Goal: Check status: Check status

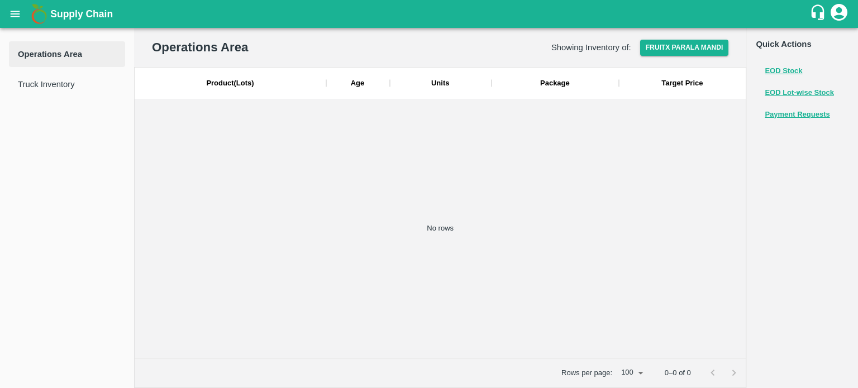
click at [9, 20] on icon "open drawer" at bounding box center [15, 14] width 12 height 12
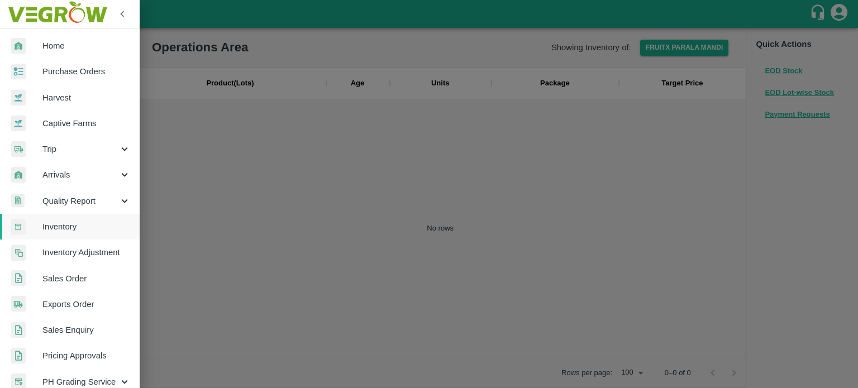
click at [286, 76] on div at bounding box center [429, 194] width 858 height 388
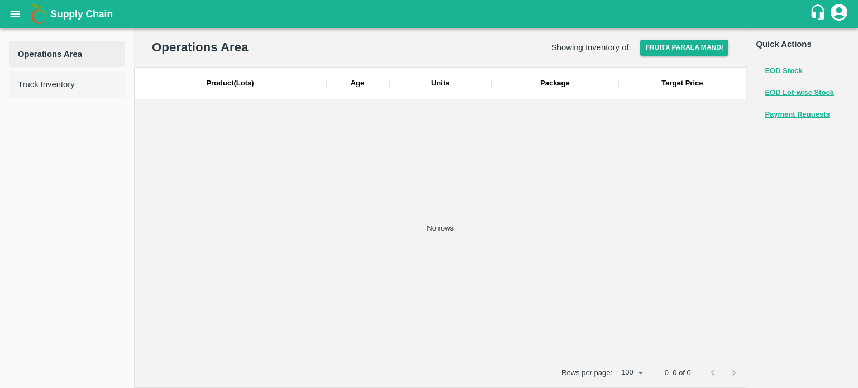
click at [62, 86] on span "Truck Inventory" at bounding box center [67, 84] width 98 height 12
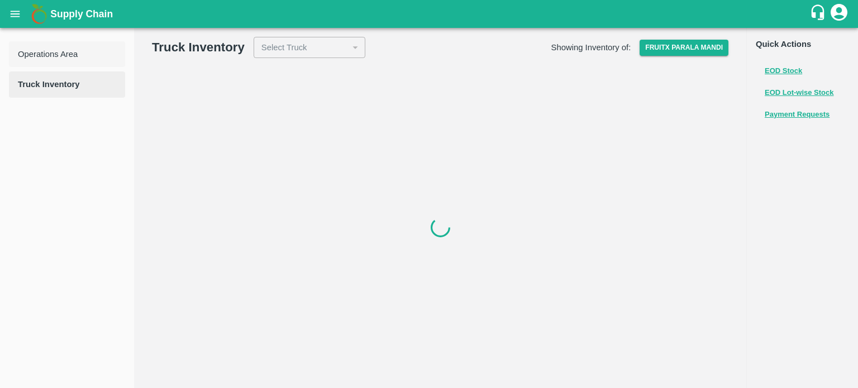
click at [65, 55] on span "Operations Area" at bounding box center [67, 54] width 98 height 12
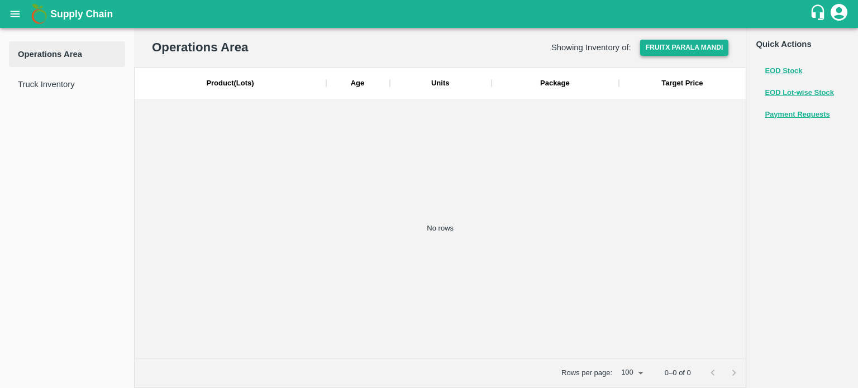
click at [671, 51] on button "FruitX Parala Mandi" at bounding box center [684, 48] width 89 height 16
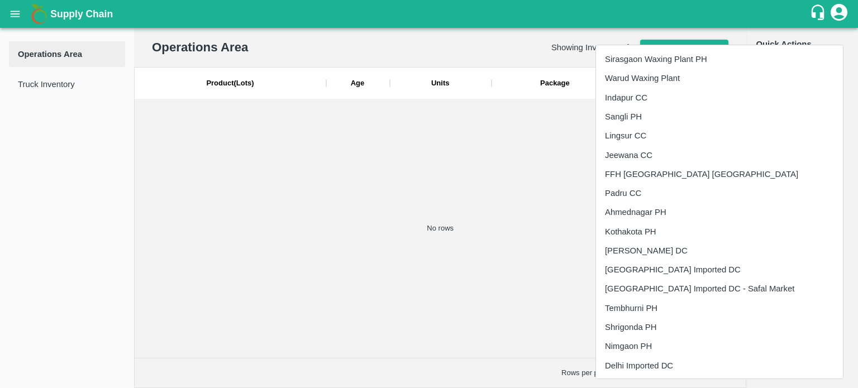
scroll to position [517, 0]
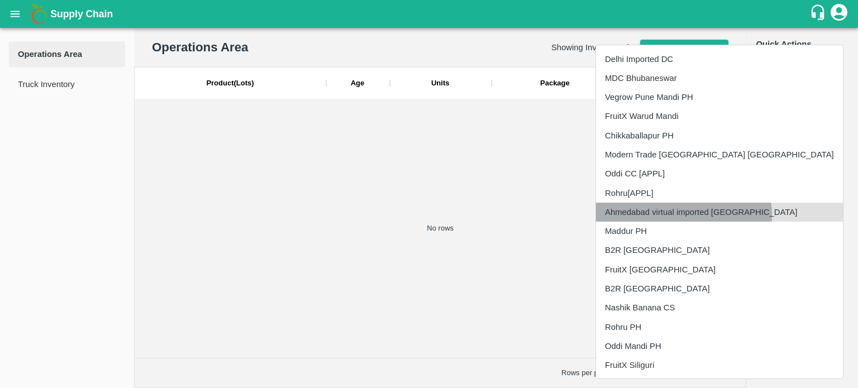
click at [660, 216] on li "Ahmedabad virtual imported [GEOGRAPHIC_DATA]" at bounding box center [719, 212] width 247 height 19
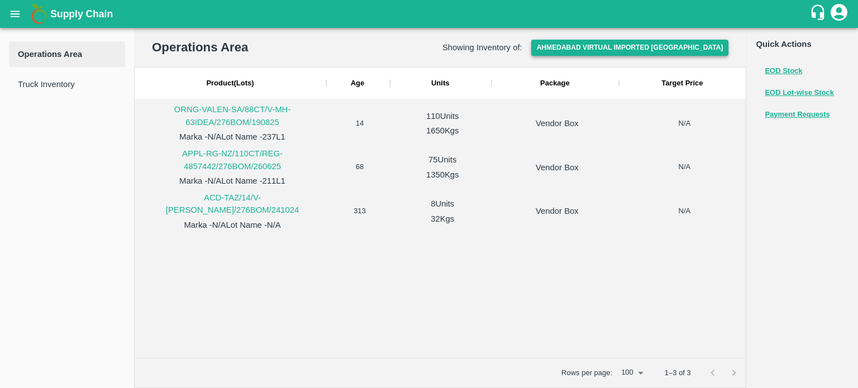
click at [671, 44] on button "Ahmedabad virtual imported [GEOGRAPHIC_DATA]" at bounding box center [630, 48] width 198 height 16
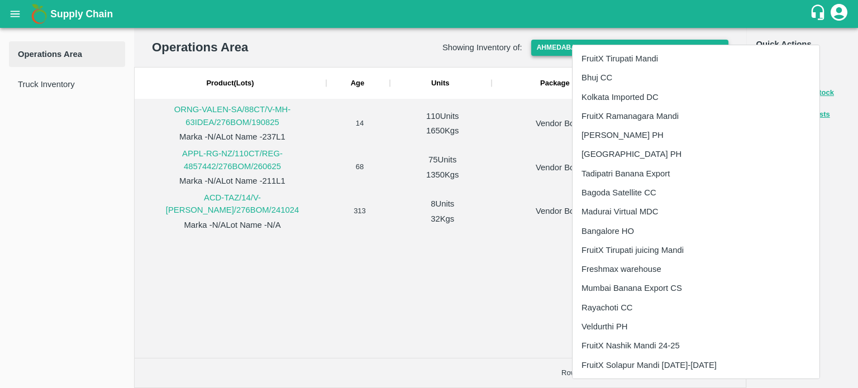
scroll to position [1704, 0]
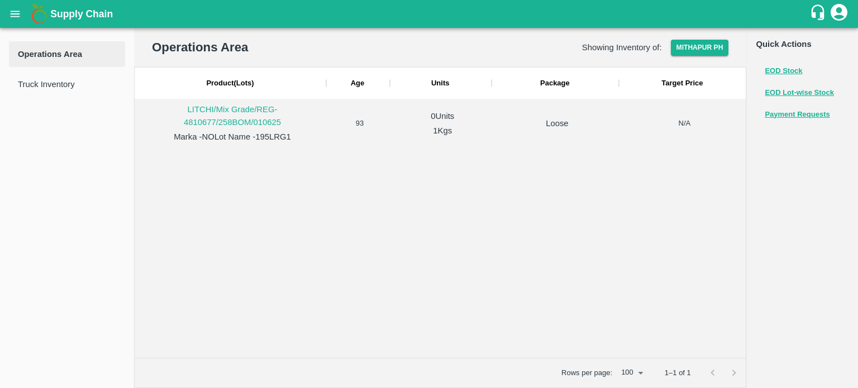
click at [12, 14] on icon "open drawer" at bounding box center [15, 14] width 9 height 6
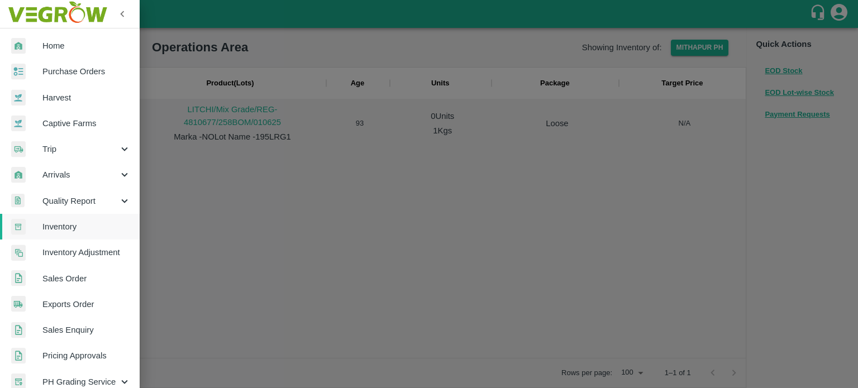
click at [78, 267] on link "Sales Order" at bounding box center [70, 279] width 140 height 26
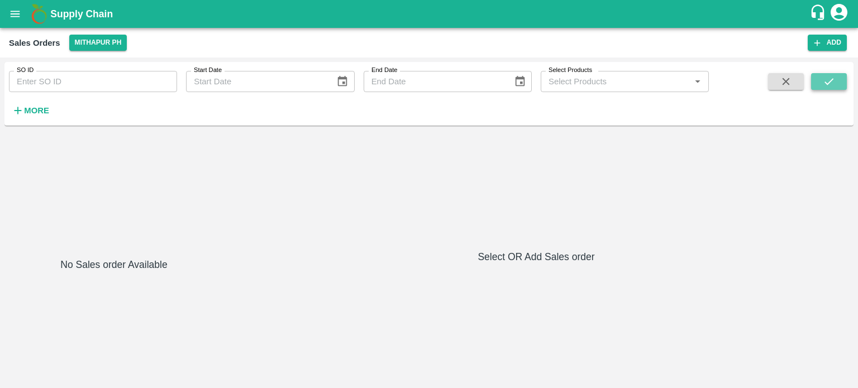
click at [825, 88] on button "submit" at bounding box center [829, 81] width 36 height 17
click at [12, 15] on icon "open drawer" at bounding box center [15, 14] width 12 height 12
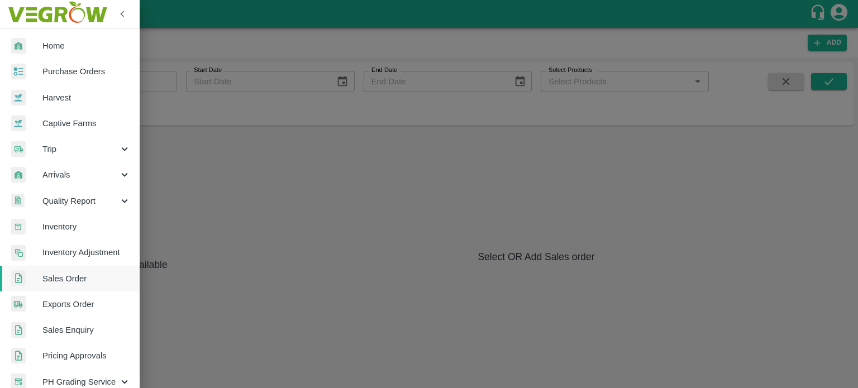
click at [69, 66] on span "Purchase Orders" at bounding box center [86, 71] width 88 height 12
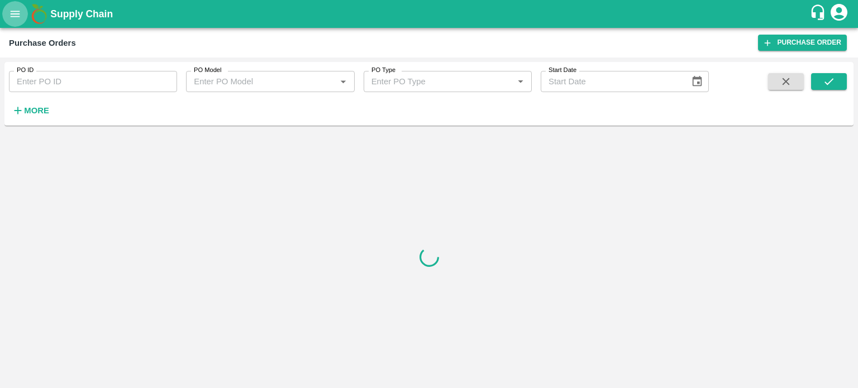
click at [17, 15] on icon "open drawer" at bounding box center [15, 14] width 12 height 12
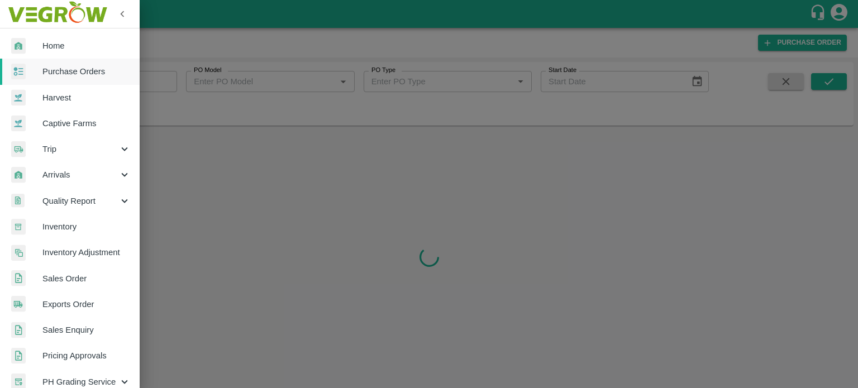
click at [60, 221] on span "Inventory" at bounding box center [86, 227] width 88 height 12
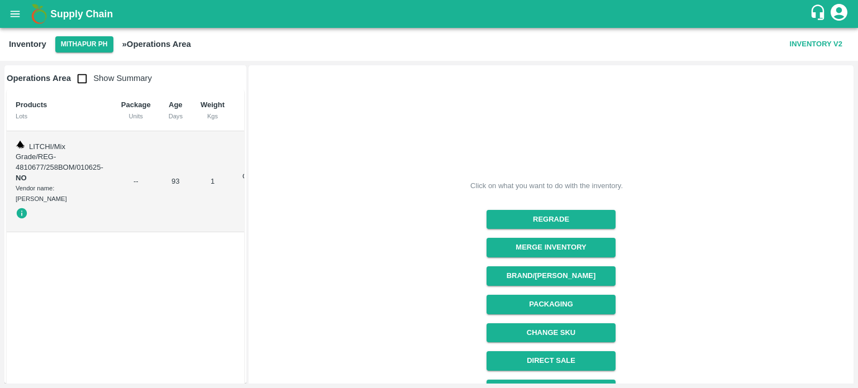
click at [139, 160] on td "--" at bounding box center [135, 182] width 47 height 102
click at [87, 83] on input "checkbox" at bounding box center [82, 79] width 22 height 22
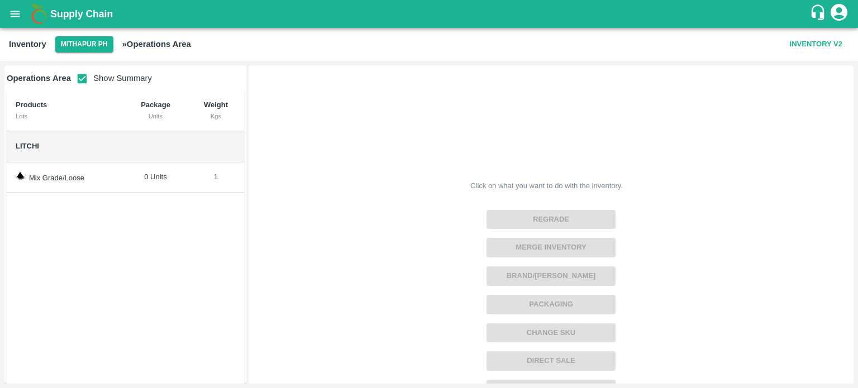
click at [106, 174] on td "Mix Grade/Loose" at bounding box center [65, 177] width 117 height 31
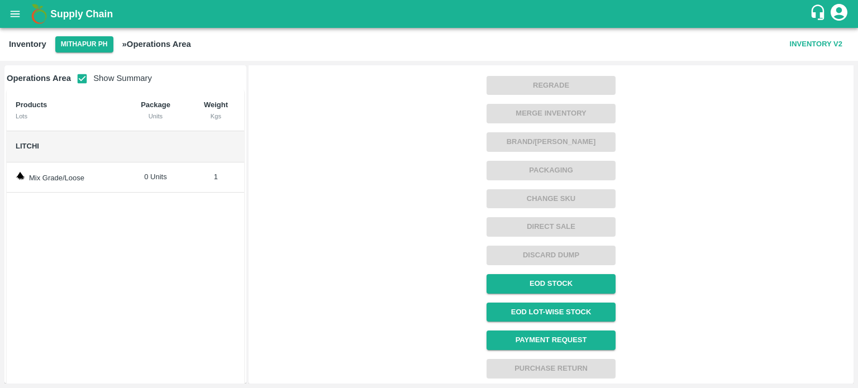
scroll to position [133, 0]
click at [85, 79] on input "checkbox" at bounding box center [82, 79] width 22 height 22
checkbox input "false"
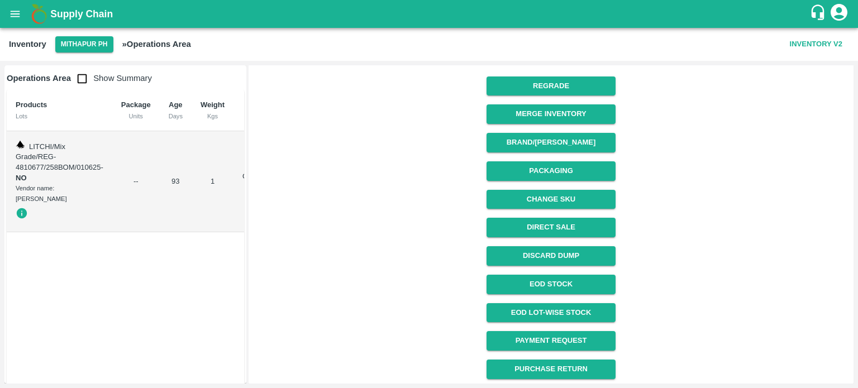
click at [21, 207] on icon "button" at bounding box center [22, 213] width 12 height 12
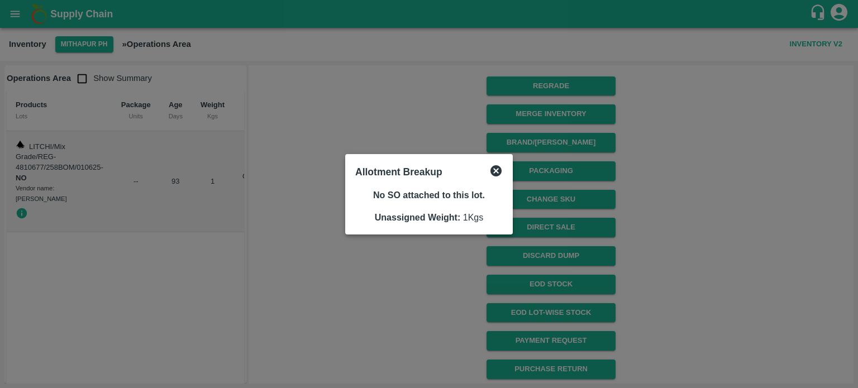
click at [496, 172] on icon at bounding box center [495, 170] width 11 height 11
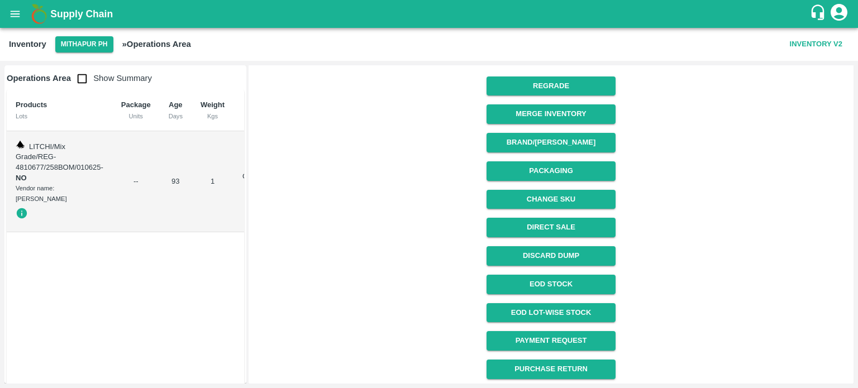
click at [80, 54] on div "Inventory Mithapur PH » Operations Area Inventory V2" at bounding box center [429, 44] width 858 height 33
click at [76, 46] on button "Mithapur PH" at bounding box center [84, 44] width 58 height 16
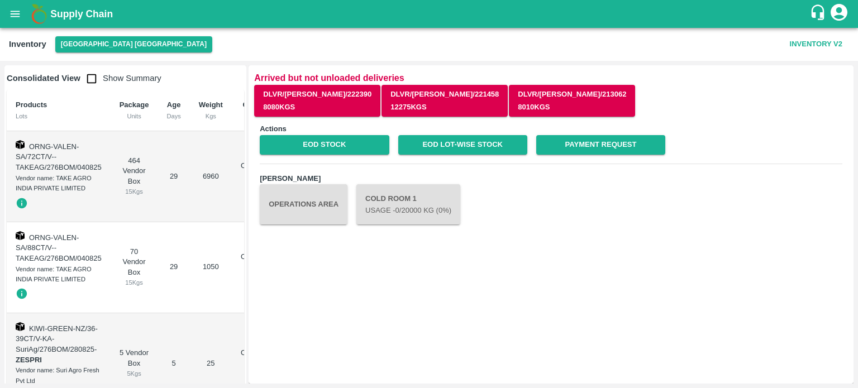
click at [6, 9] on button "open drawer" at bounding box center [15, 14] width 26 height 26
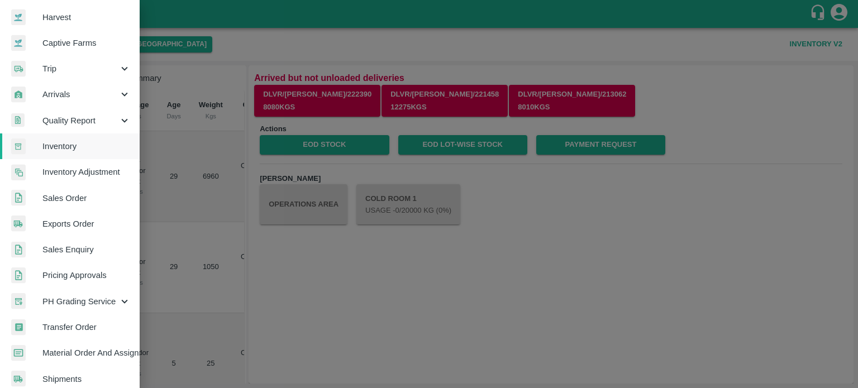
scroll to position [96, 0]
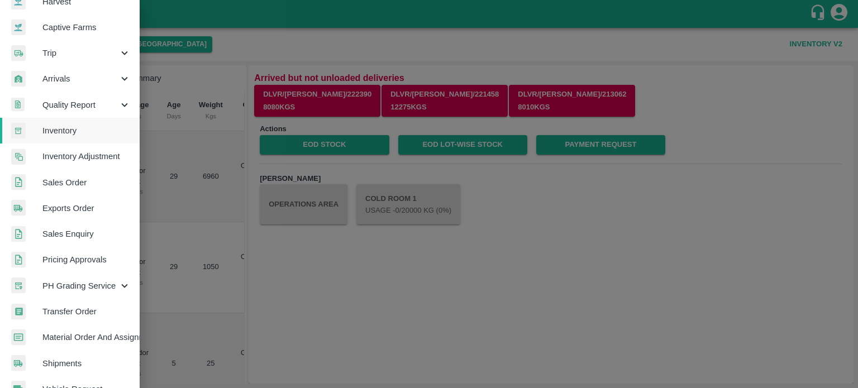
click at [54, 181] on span "Sales Order" at bounding box center [86, 182] width 88 height 12
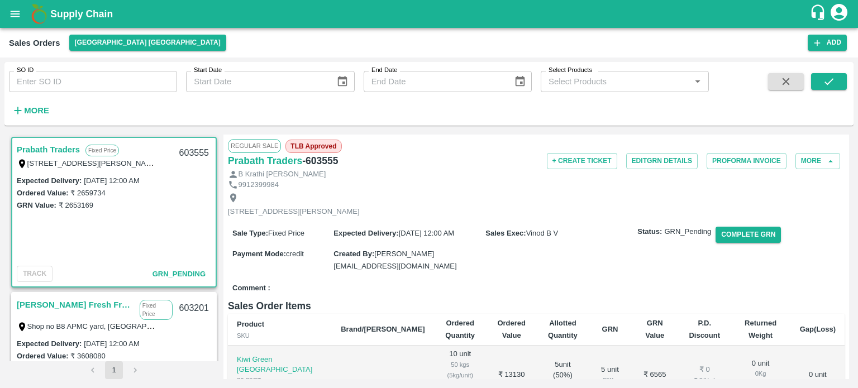
click at [114, 227] on div "Expected Delivery : [DATE] 12:00 AM Ordered Value: ₹ 2659734 GRN Value: ₹ 26531…" at bounding box center [113, 218] width 203 height 88
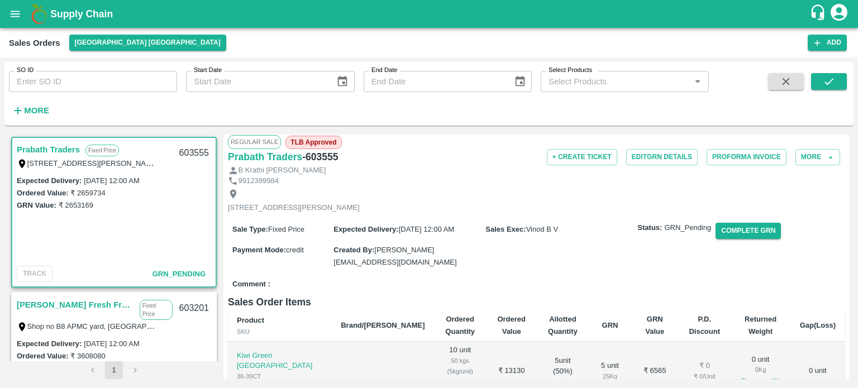
click at [134, 325] on div "[PERSON_NAME] Fresh Fruits Fixed Price Shop no B8 APMC yard, [GEOGRAPHIC_DATA],…" at bounding box center [113, 315] width 203 height 44
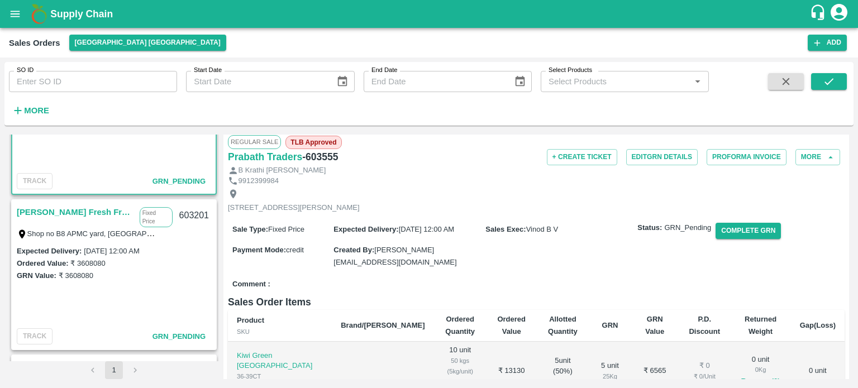
scroll to position [93, 0]
click at [150, 286] on div "Expected Delivery : [DATE] 12:00 AM Ordered Value: ₹ 3608080 GRN Value: ₹ 36080…" at bounding box center [113, 284] width 203 height 80
click at [171, 336] on span "GRN_Pending" at bounding box center [178, 336] width 53 height 8
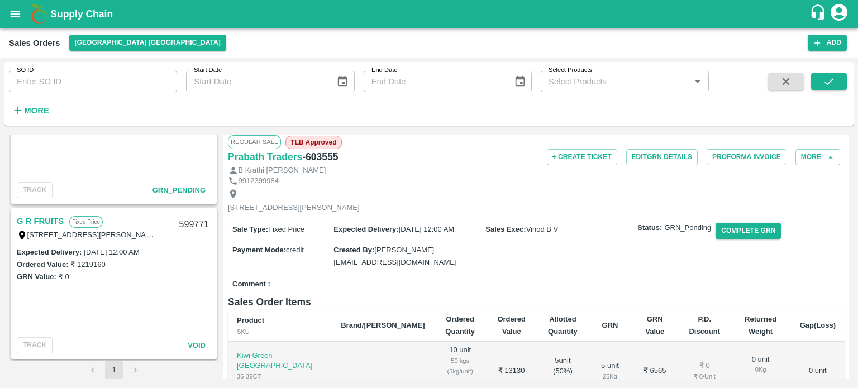
click at [150, 307] on div "Expected Delivery : [DATE] 12:00 AM Ordered Value: ₹ 1219160 GRN Value: ₹ 0" at bounding box center [113, 290] width 203 height 88
click at [385, 256] on span "[PERSON_NAME][EMAIL_ADDRESS][DOMAIN_NAME]" at bounding box center [394, 256] width 123 height 21
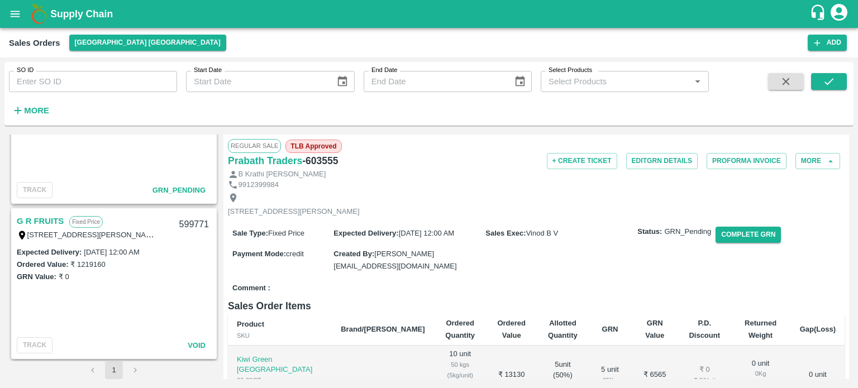
scroll to position [0, 0]
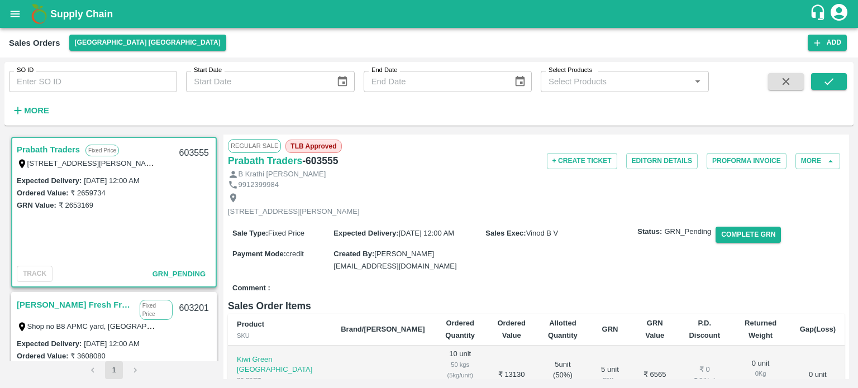
click at [537, 237] on span "Vinod B V" at bounding box center [542, 233] width 32 height 8
click at [535, 237] on span "Vinod B V" at bounding box center [542, 233] width 32 height 8
click at [540, 237] on span "Vinod B V" at bounding box center [542, 233] width 32 height 8
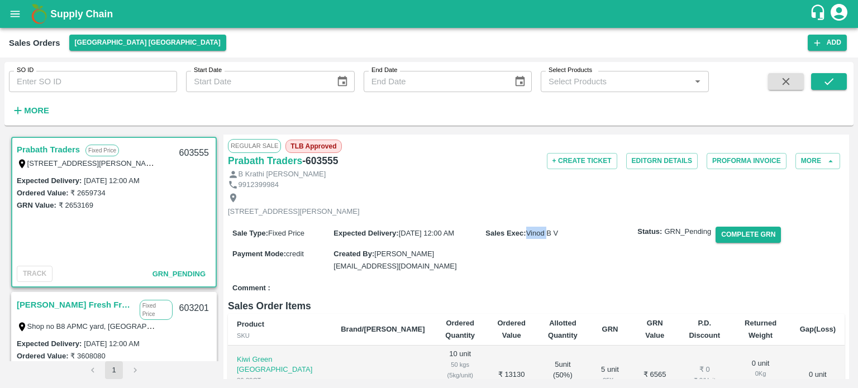
click at [540, 237] on span "Vinod B V" at bounding box center [542, 233] width 32 height 8
click at [487, 205] on div "[STREET_ADDRESS][PERSON_NAME]" at bounding box center [536, 205] width 616 height 30
click at [514, 212] on div "[STREET_ADDRESS][PERSON_NAME]" at bounding box center [536, 205] width 616 height 30
